Goal: Navigation & Orientation: Understand site structure

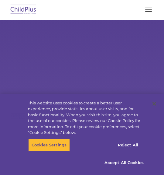
type input ""
select select "MEDIUM"
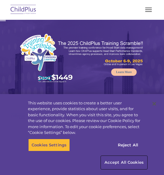
click at [101, 160] on button "Accept All Cookies" at bounding box center [124, 162] width 46 height 13
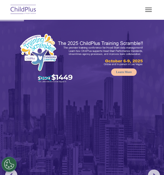
click at [142, 12] on button "button" at bounding box center [148, 10] width 13 height 10
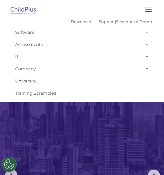
click at [149, 12] on span "button" at bounding box center [148, 11] width 7 height 1
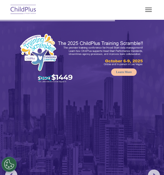
click at [29, 8] on img at bounding box center [23, 10] width 29 height 14
